Goal: Information Seeking & Learning: Compare options

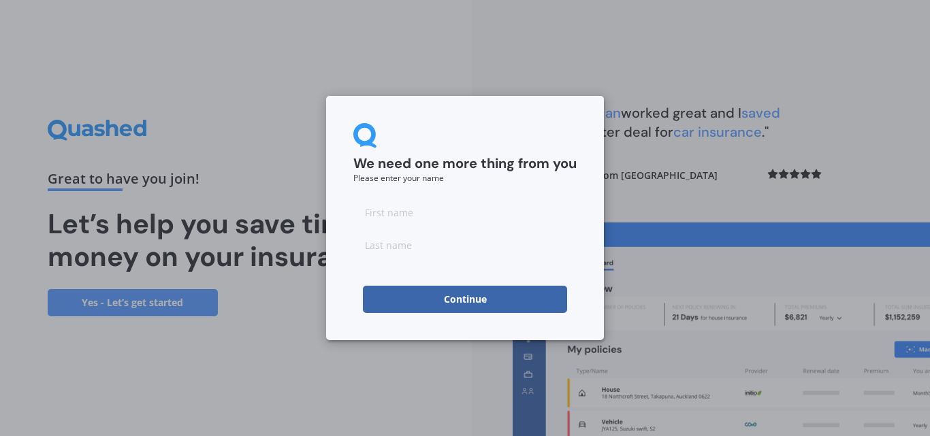
drag, startPoint x: 429, startPoint y: 183, endPoint x: 429, endPoint y: 197, distance: 13.6
click at [429, 188] on form "We need one more thing from you Please enter your name Continue" at bounding box center [464, 218] width 223 height 190
click at [430, 203] on input at bounding box center [464, 212] width 223 height 27
type input "[PERSON_NAME]"
type input "Houghton"
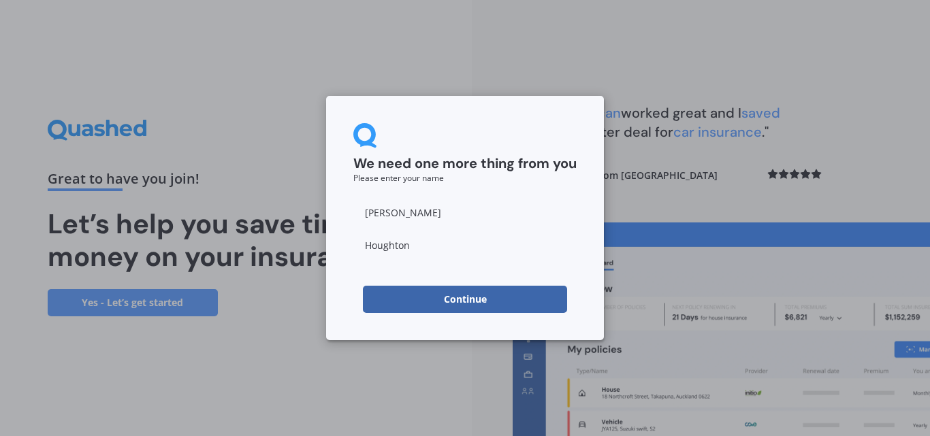
click at [387, 287] on button "Continue" at bounding box center [465, 299] width 204 height 27
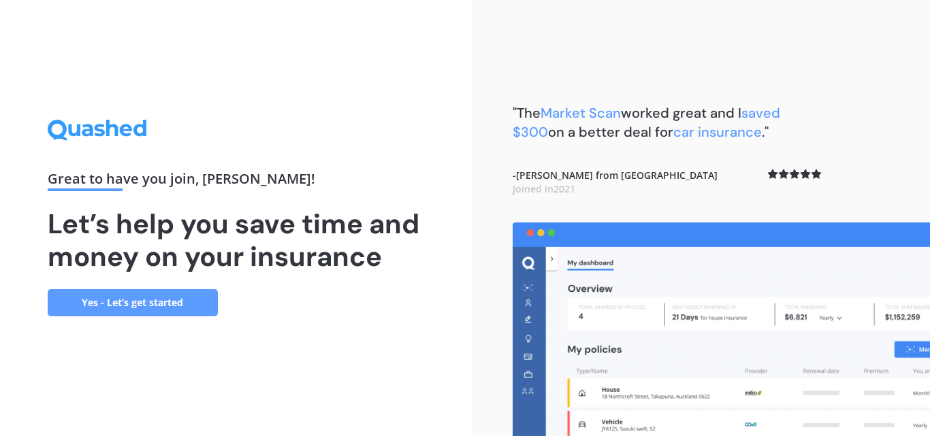
click at [150, 292] on link "Yes - Let’s get started" at bounding box center [133, 302] width 170 height 27
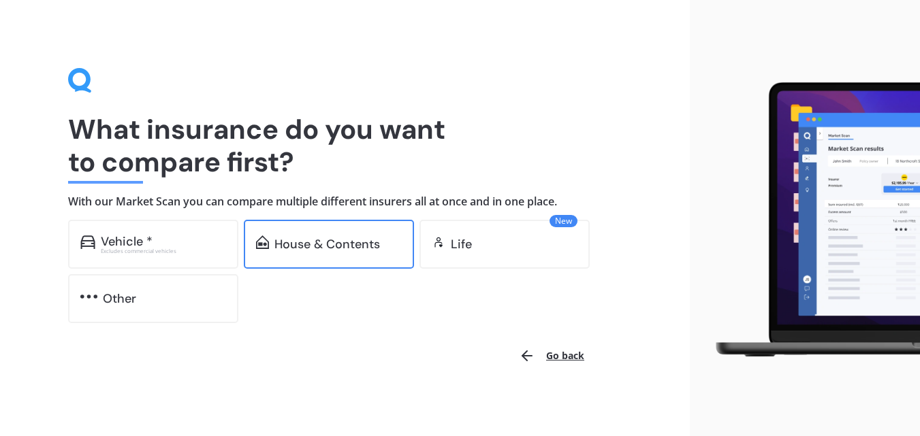
click at [324, 247] on div "House & Contents" at bounding box center [326, 245] width 105 height 14
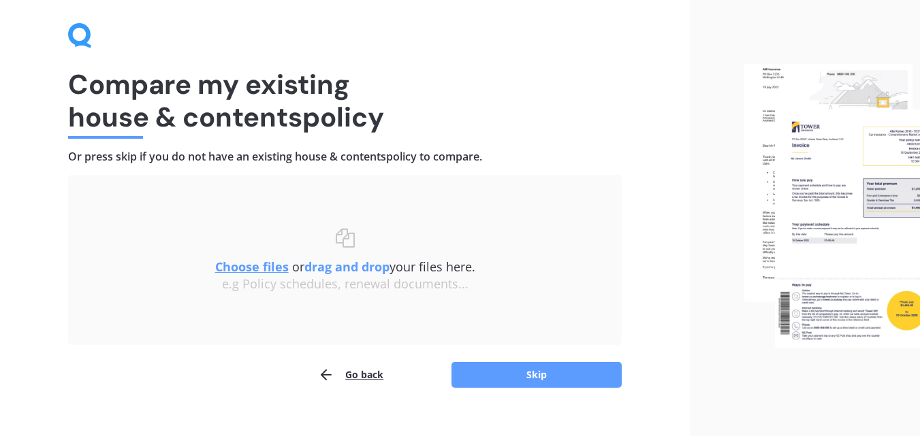
scroll to position [65, 0]
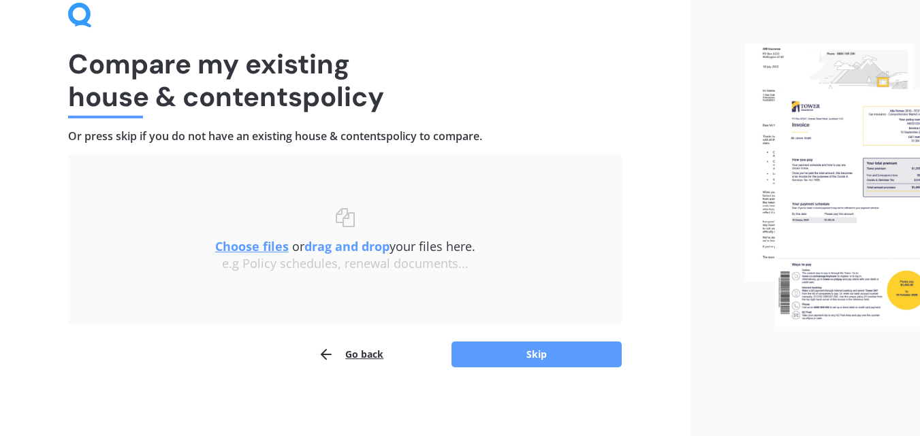
click at [259, 240] on u "Choose files" at bounding box center [252, 246] width 74 height 16
click at [263, 246] on u "Choose files" at bounding box center [252, 246] width 74 height 16
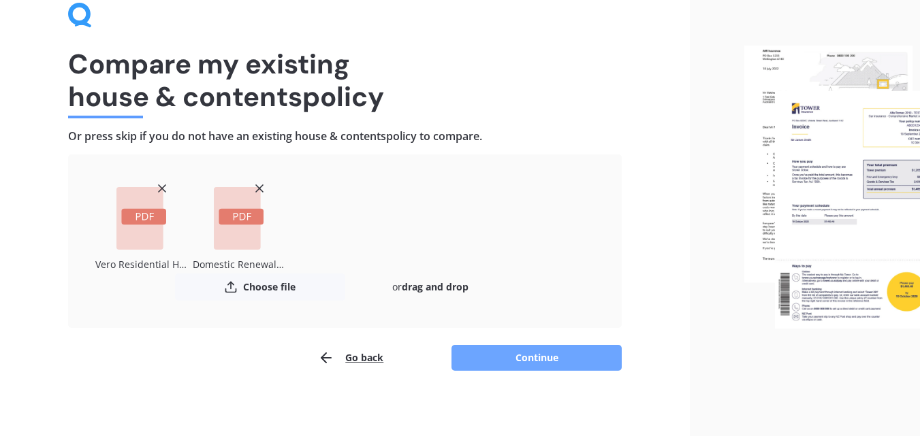
click at [557, 353] on button "Continue" at bounding box center [536, 358] width 170 height 26
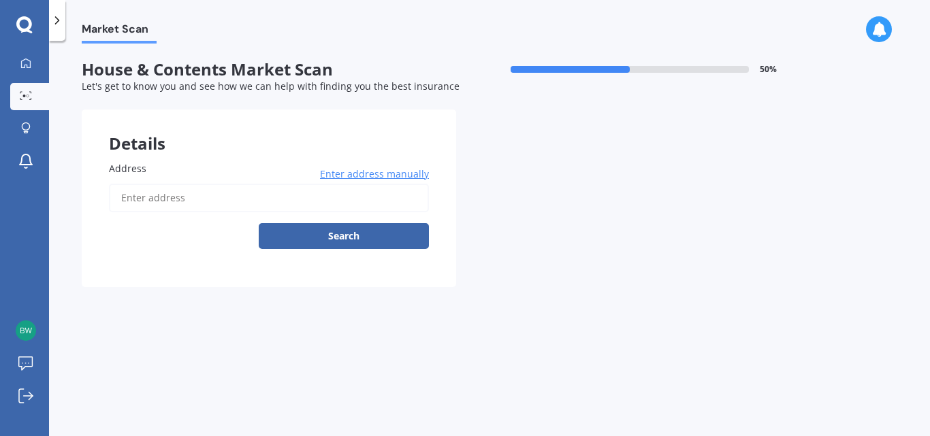
click at [297, 193] on input "Address" at bounding box center [269, 198] width 320 height 29
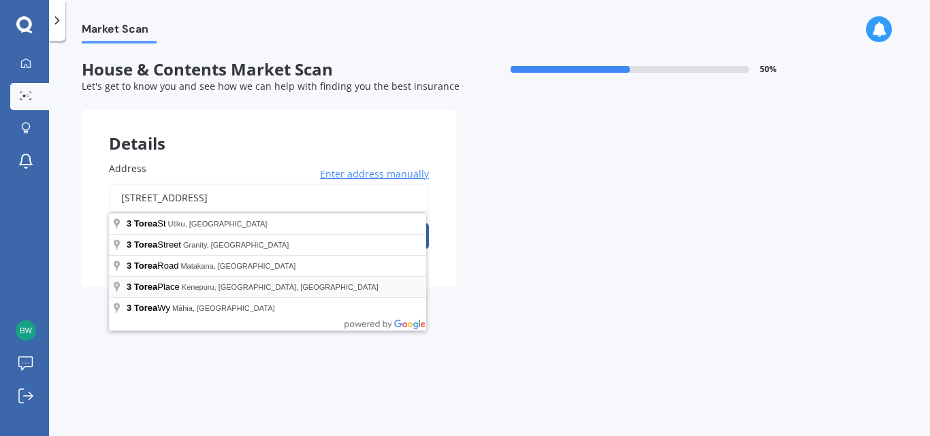
type input "[STREET_ADDRESS]"
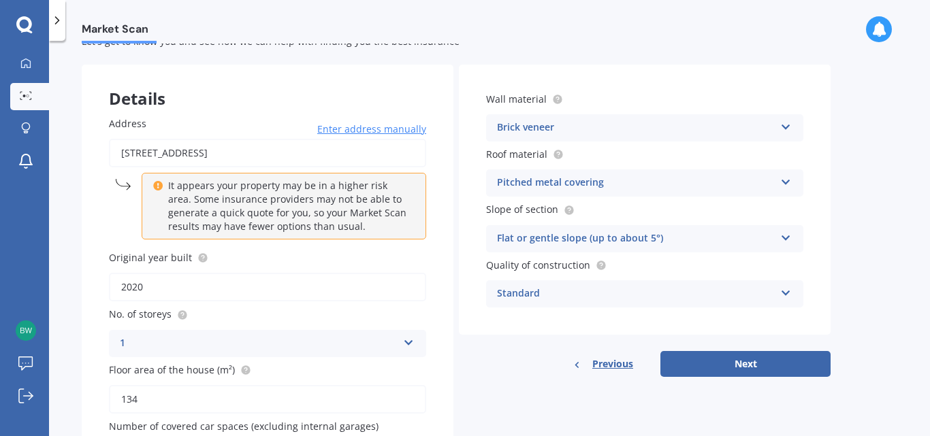
scroll to position [68, 0]
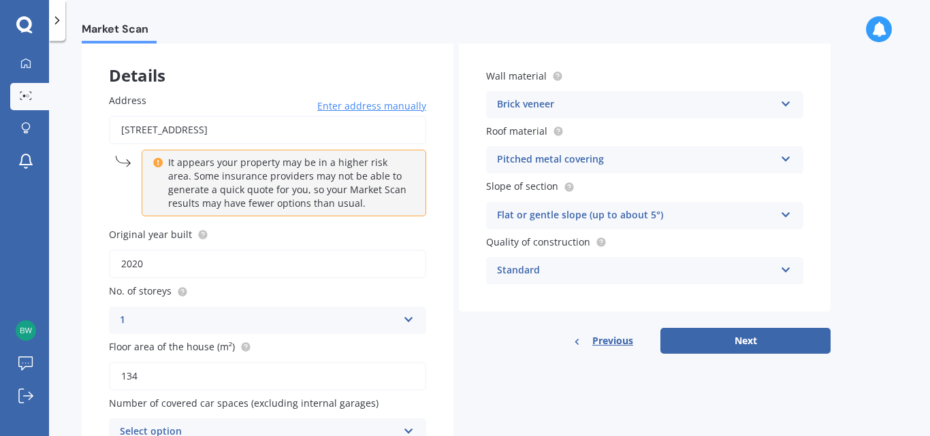
click at [630, 106] on div "Brick veneer" at bounding box center [636, 105] width 278 height 16
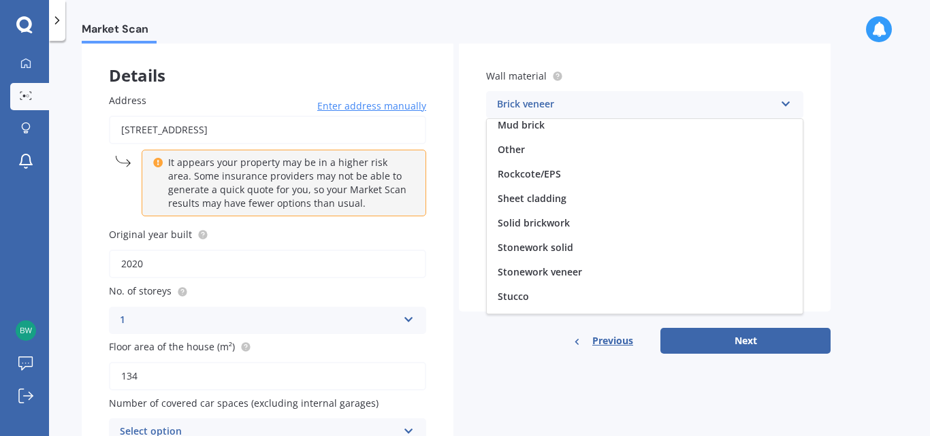
scroll to position [124, 0]
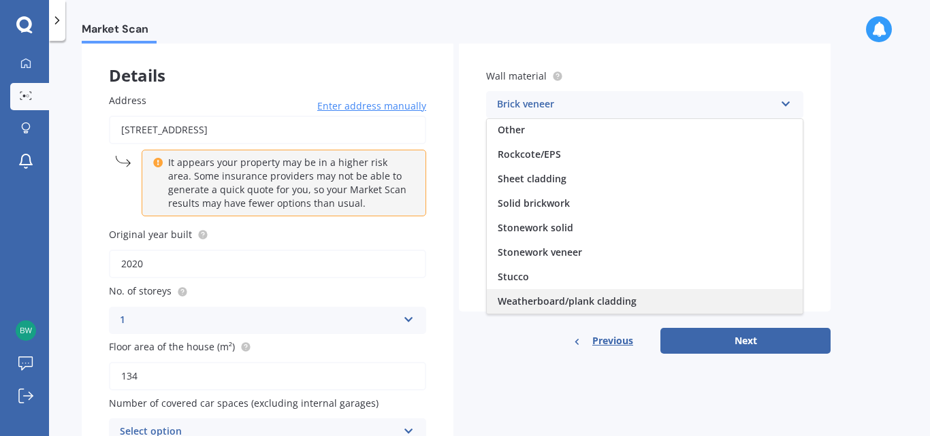
click at [593, 295] on span "Weatherboard/plank cladding" at bounding box center [567, 301] width 139 height 13
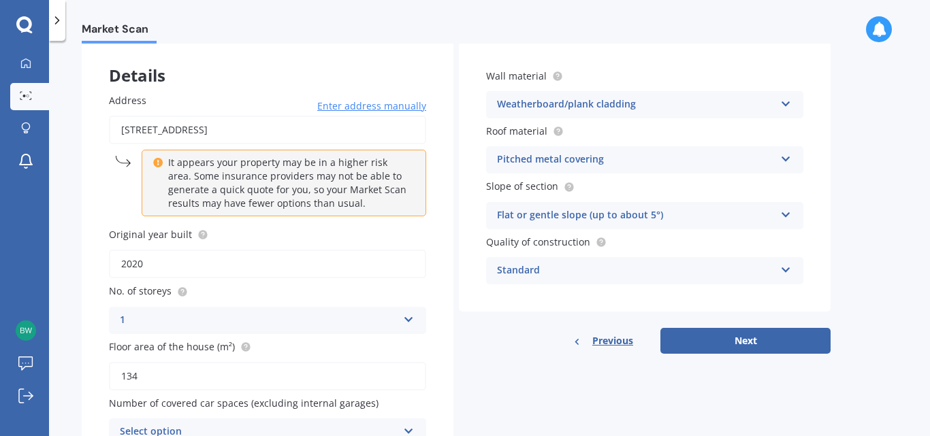
click at [644, 110] on div "Weatherboard/plank cladding" at bounding box center [636, 105] width 278 height 16
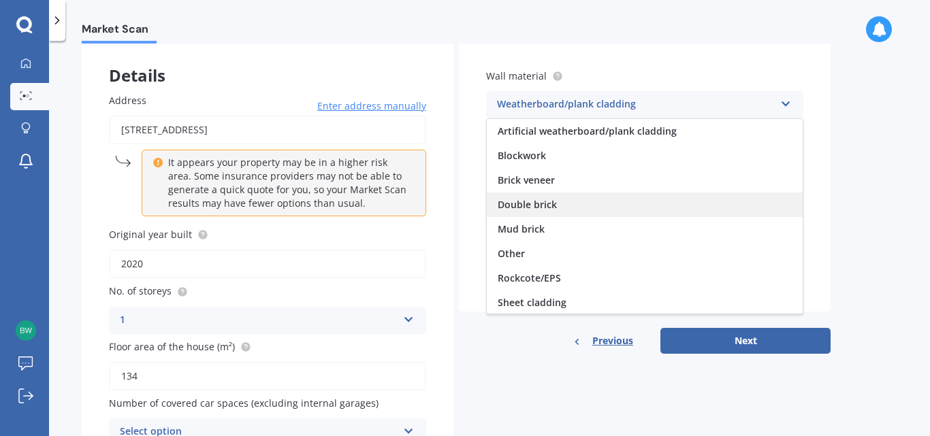
scroll to position [0, 0]
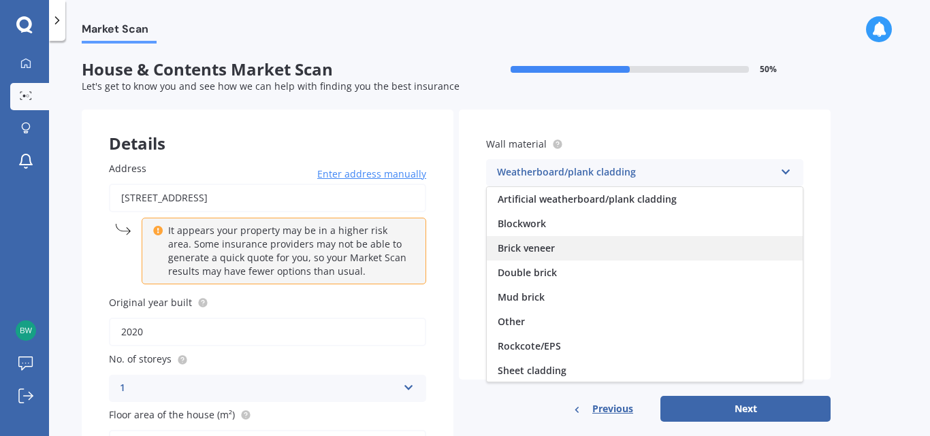
click at [604, 250] on div "Brick veneer" at bounding box center [645, 248] width 316 height 25
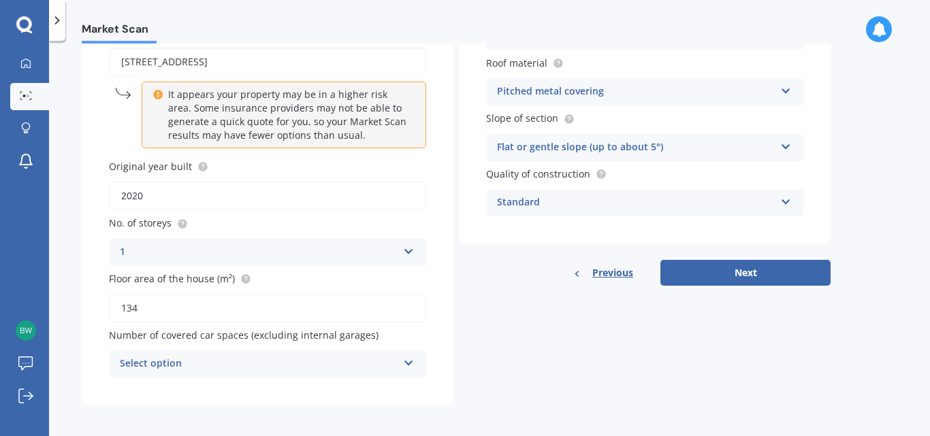
scroll to position [140, 0]
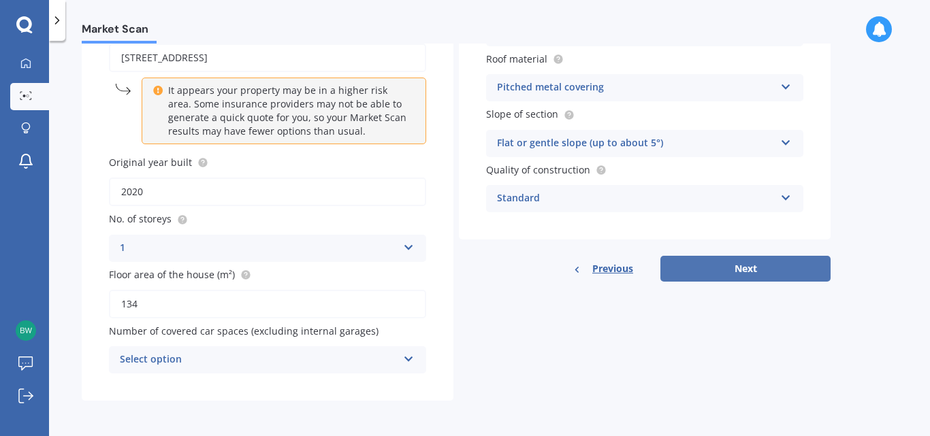
click at [725, 280] on button "Next" at bounding box center [745, 269] width 170 height 26
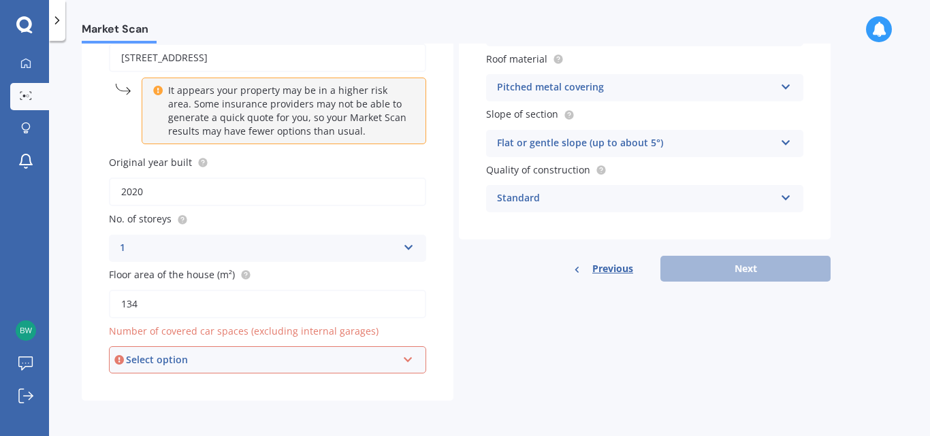
click at [256, 351] on div "Select option 0 1 2 3 4 5+" at bounding box center [267, 359] width 317 height 27
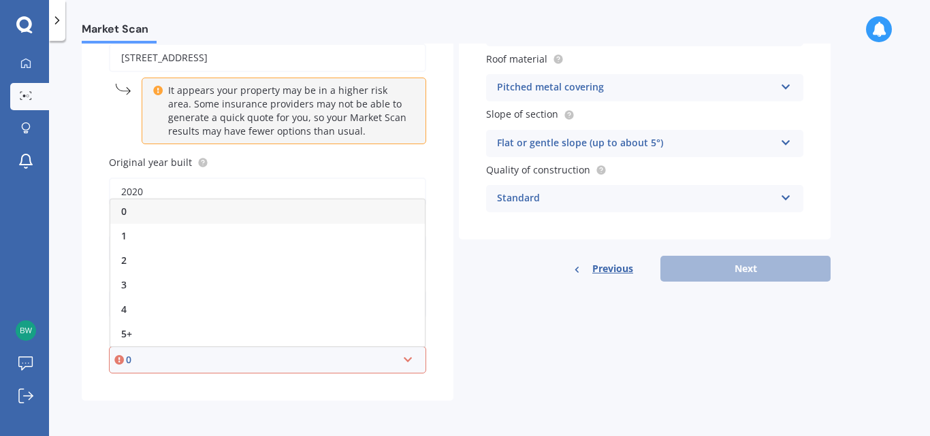
click at [257, 358] on div "0" at bounding box center [261, 360] width 271 height 15
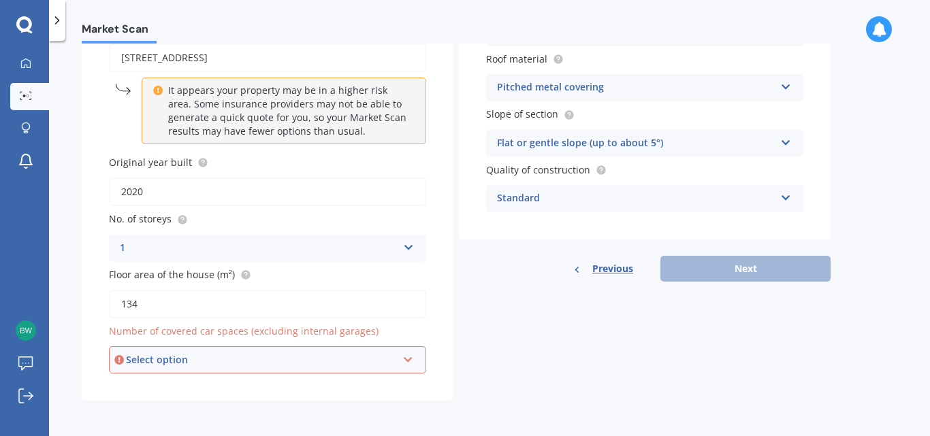
click at [257, 358] on div "Select option" at bounding box center [261, 360] width 271 height 15
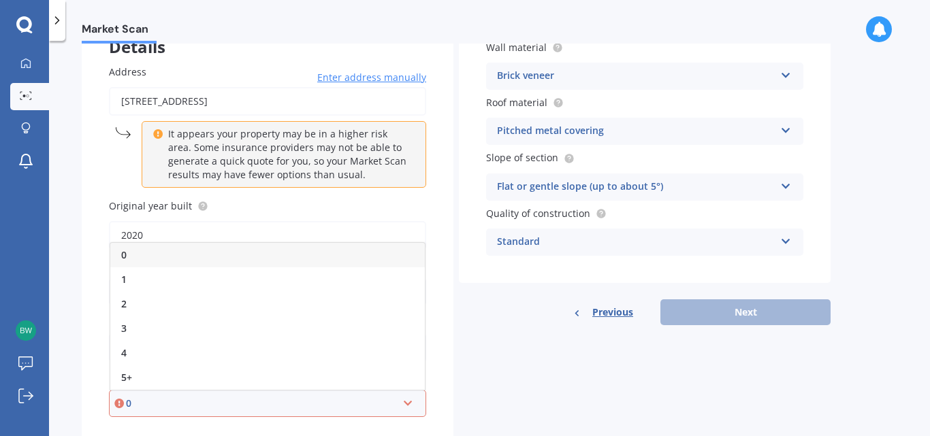
scroll to position [72, 0]
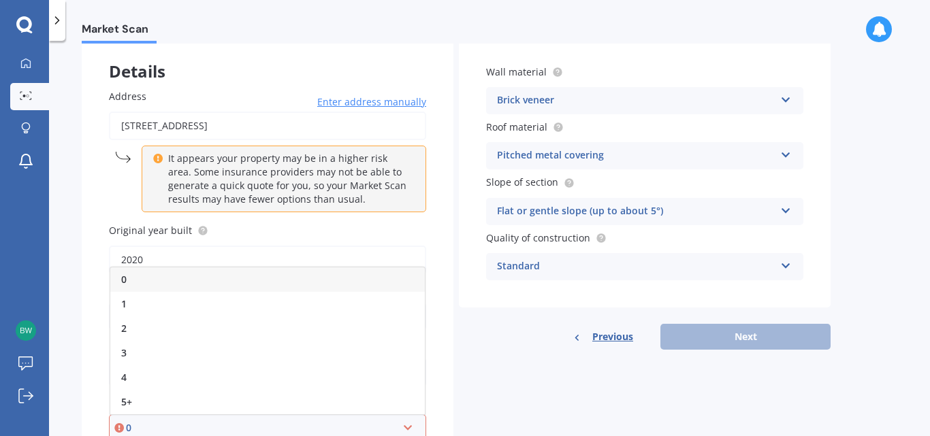
click at [218, 280] on div "0" at bounding box center [267, 279] width 314 height 25
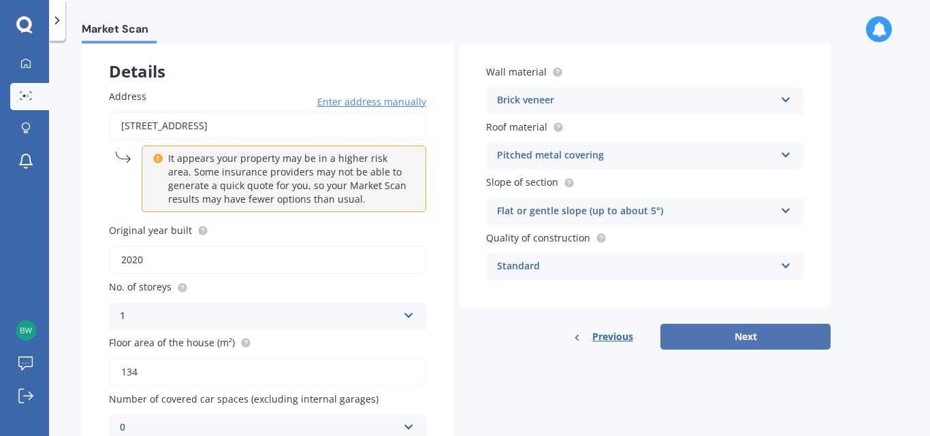
click at [764, 336] on button "Next" at bounding box center [745, 337] width 170 height 26
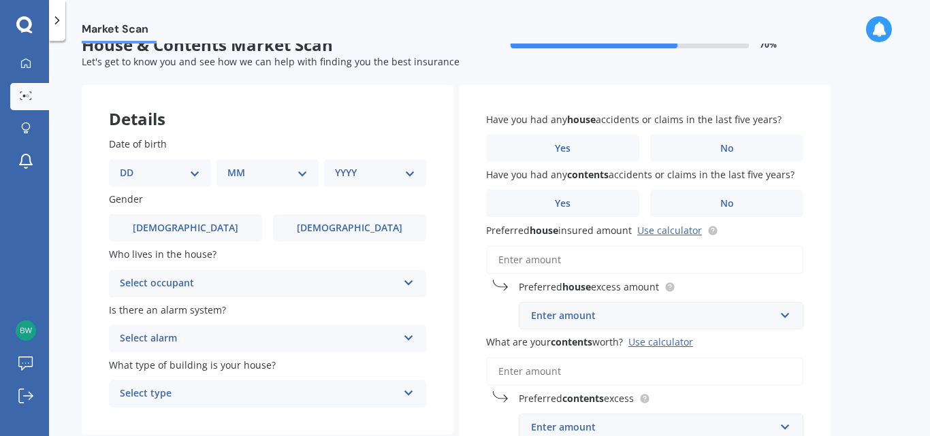
scroll to position [0, 0]
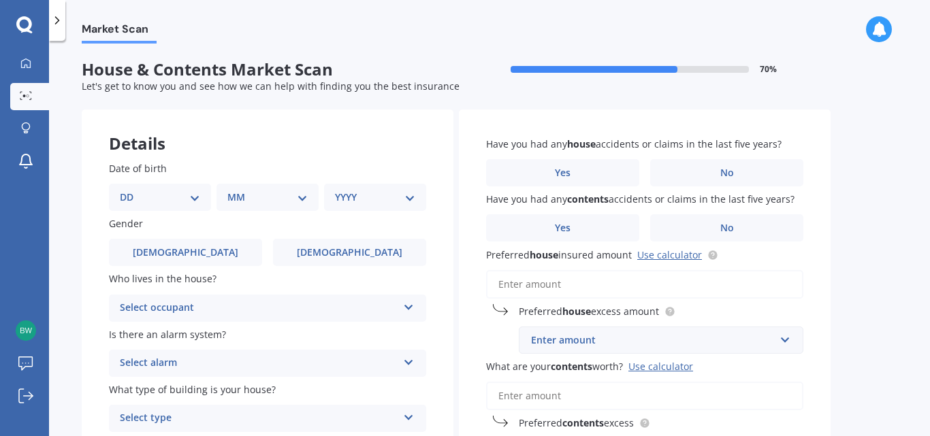
click at [184, 204] on select "DD 01 02 03 04 05 06 07 08 09 10 11 12 13 14 15 16 17 18 19 20 21 22 23 24 25 2…" at bounding box center [160, 197] width 80 height 15
select select "19"
click at [131, 190] on select "DD 01 02 03 04 05 06 07 08 09 10 11 12 13 14 15 16 17 18 19 20 21 22 23 24 25 2…" at bounding box center [160, 197] width 80 height 15
click at [264, 201] on select "MM 01 02 03 04 05 06 07 08 09 10 11 12" at bounding box center [270, 197] width 75 height 15
select select "12"
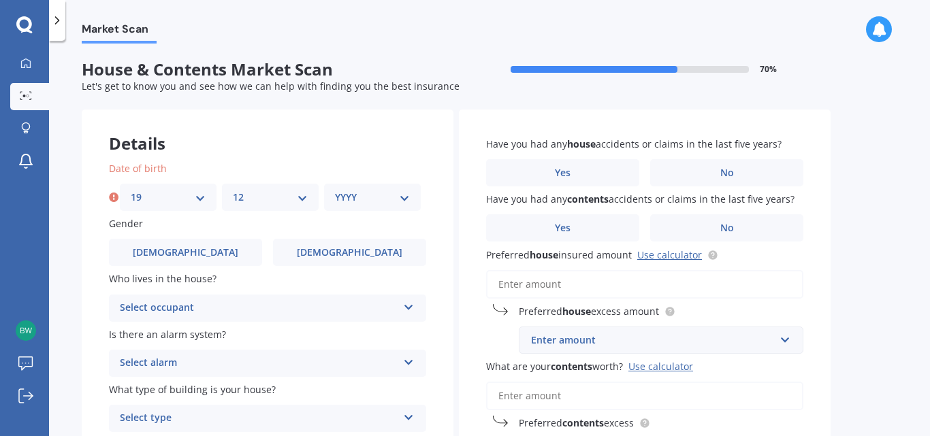
click at [233, 190] on select "MM 01 02 03 04 05 06 07 08 09 10 11 12" at bounding box center [270, 197] width 75 height 15
click at [357, 204] on select "YYYY 2009 2008 2007 2006 2005 2004 2003 2002 2001 2000 1999 1998 1997 1996 1995…" at bounding box center [372, 197] width 75 height 15
select select "1987"
click at [335, 190] on select "YYYY 2009 2008 2007 2006 2005 2004 2003 2002 2001 2000 1999 1998 1997 1996 1995…" at bounding box center [372, 197] width 75 height 15
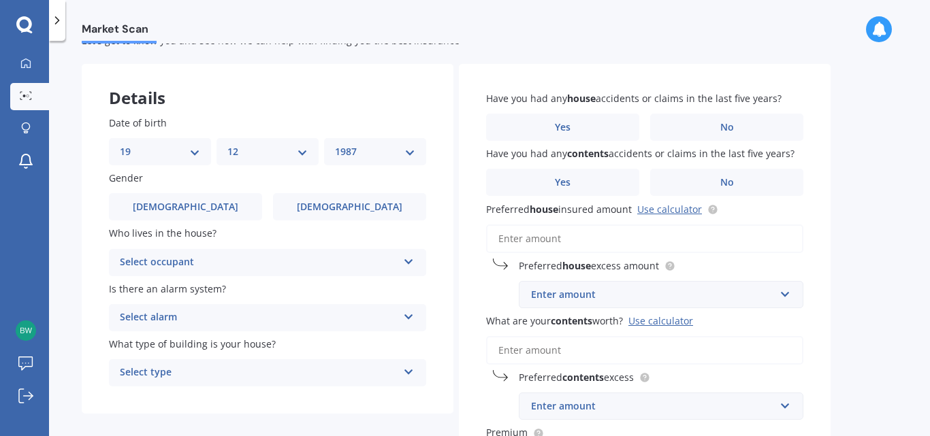
scroll to position [68, 0]
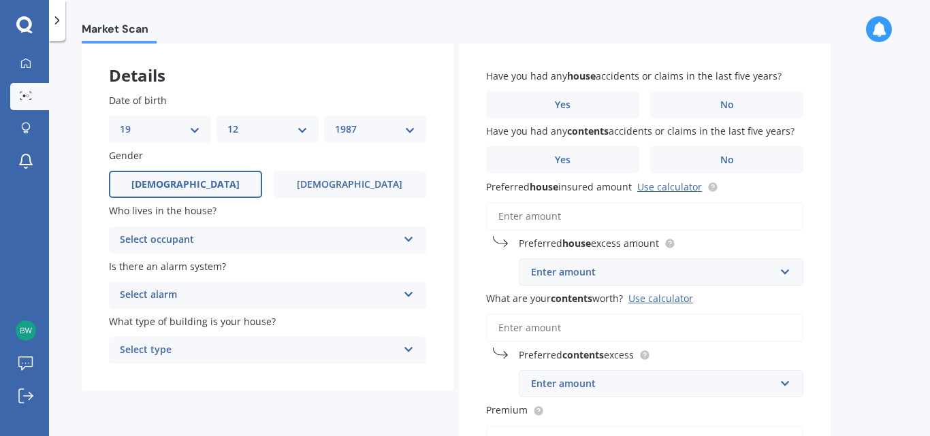
click at [211, 186] on label "[DEMOGRAPHIC_DATA]" at bounding box center [185, 184] width 153 height 27
click at [0, 0] on input "[DEMOGRAPHIC_DATA]" at bounding box center [0, 0] width 0 height 0
click at [236, 242] on div "Select occupant" at bounding box center [259, 240] width 278 height 16
click at [244, 270] on div "Owner" at bounding box center [268, 267] width 316 height 25
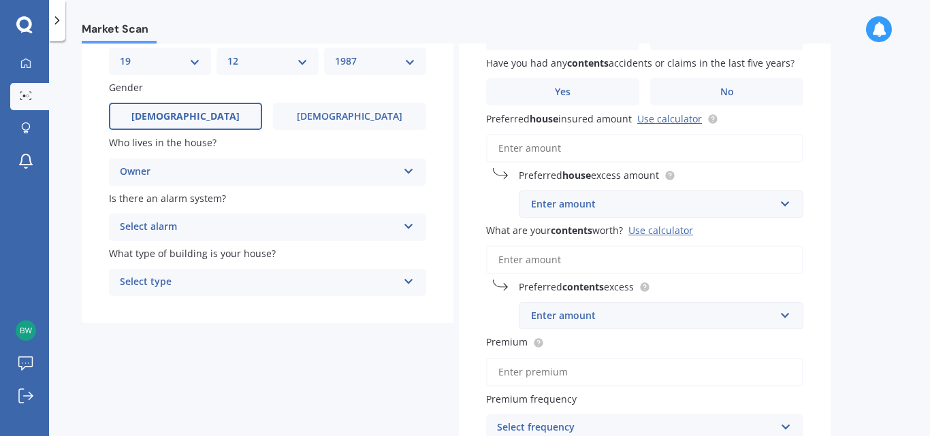
click at [264, 224] on div "Select alarm" at bounding box center [259, 227] width 278 height 16
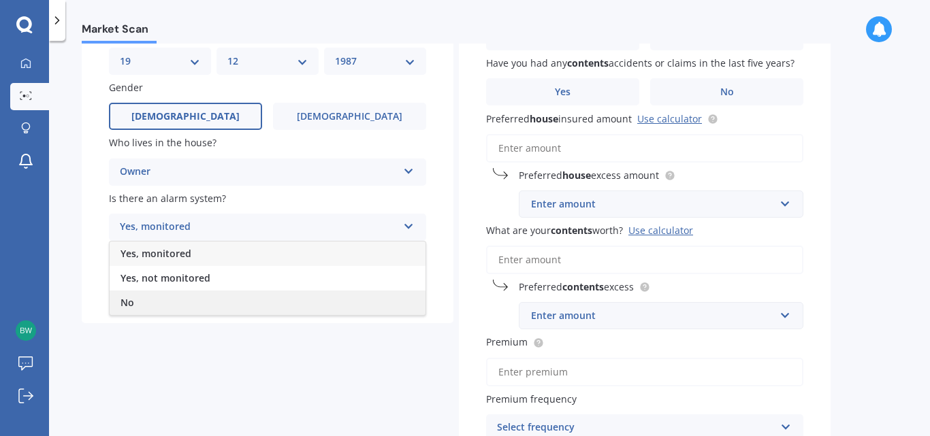
click at [231, 292] on div "No" at bounding box center [268, 303] width 316 height 25
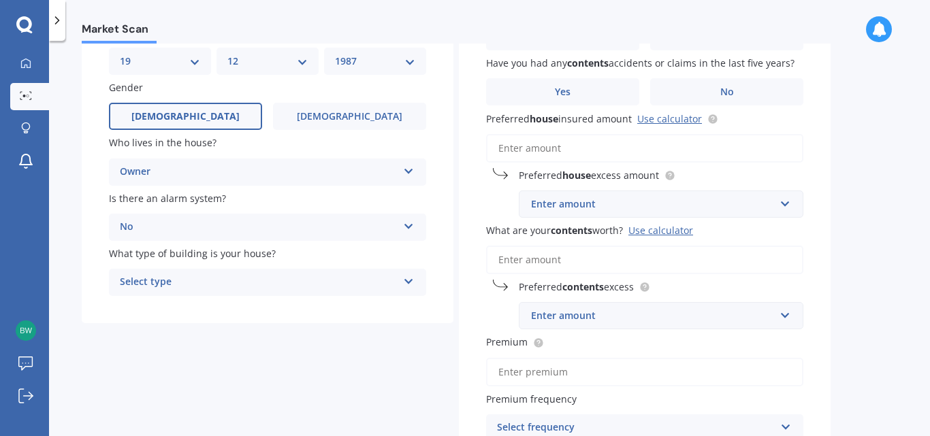
click at [231, 281] on div "Select type" at bounding box center [259, 282] width 278 height 16
click at [231, 306] on div "Freestanding" at bounding box center [268, 309] width 316 height 25
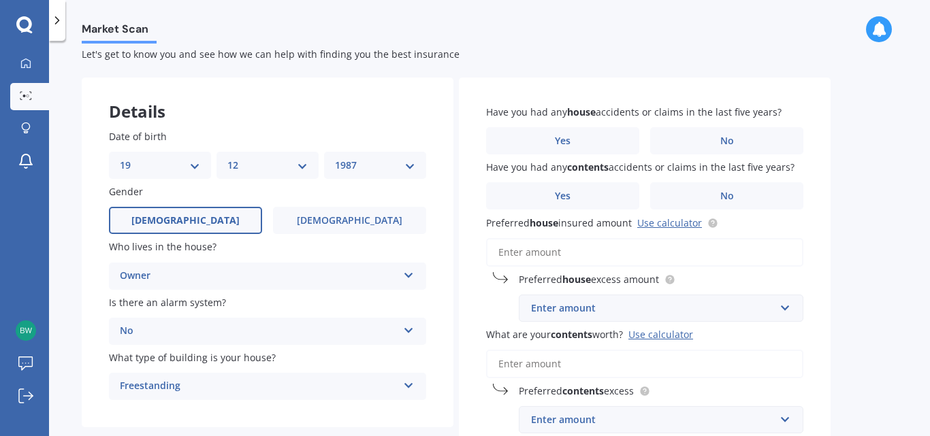
scroll to position [0, 0]
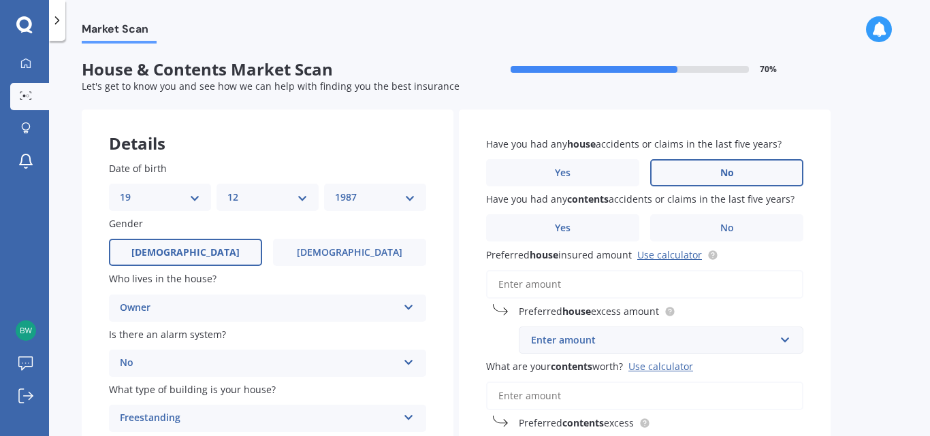
click at [762, 168] on label "No" at bounding box center [726, 172] width 153 height 27
click at [0, 0] on input "No" at bounding box center [0, 0] width 0 height 0
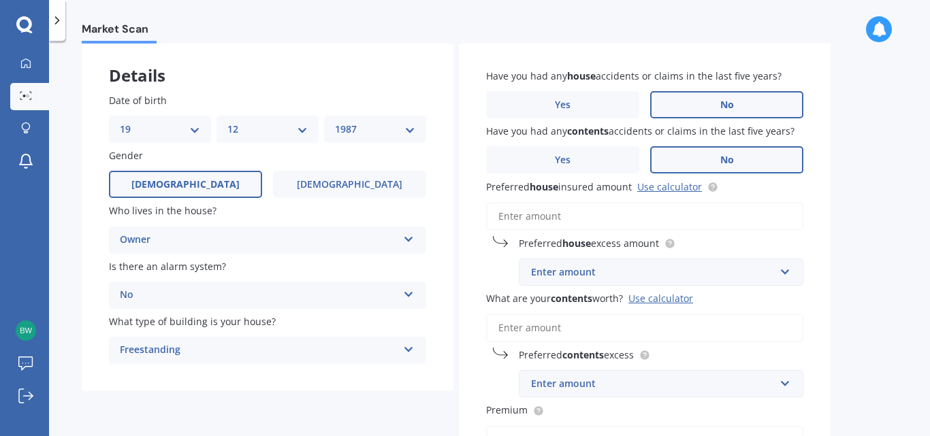
click at [766, 167] on label "No" at bounding box center [726, 159] width 153 height 27
click at [0, 0] on input "No" at bounding box center [0, 0] width 0 height 0
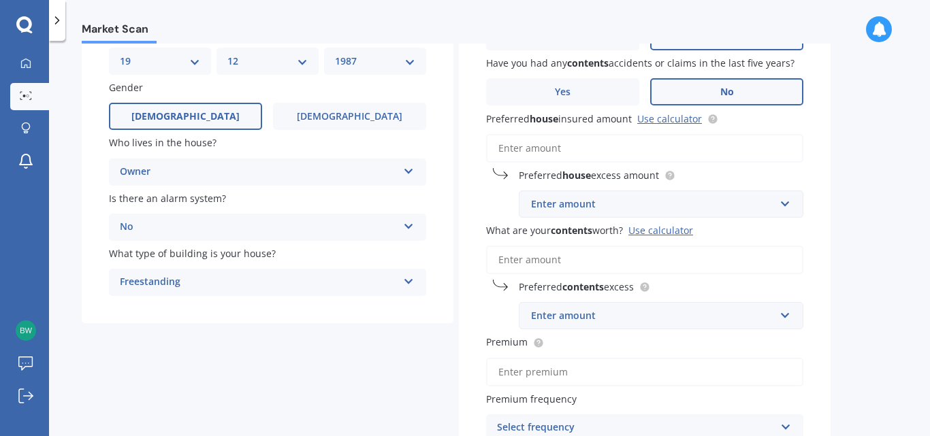
click at [700, 146] on input "Preferred house insured amount Use calculator" at bounding box center [644, 148] width 317 height 29
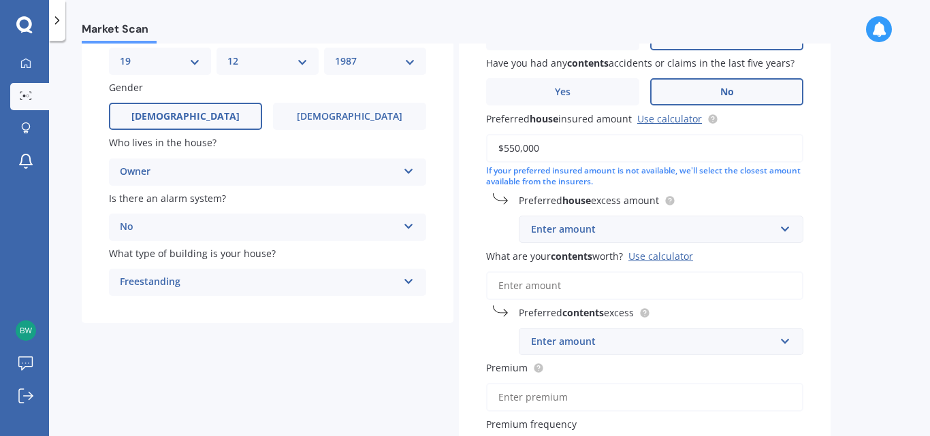
type input "$550,000"
click at [735, 227] on div "Enter amount" at bounding box center [653, 229] width 244 height 15
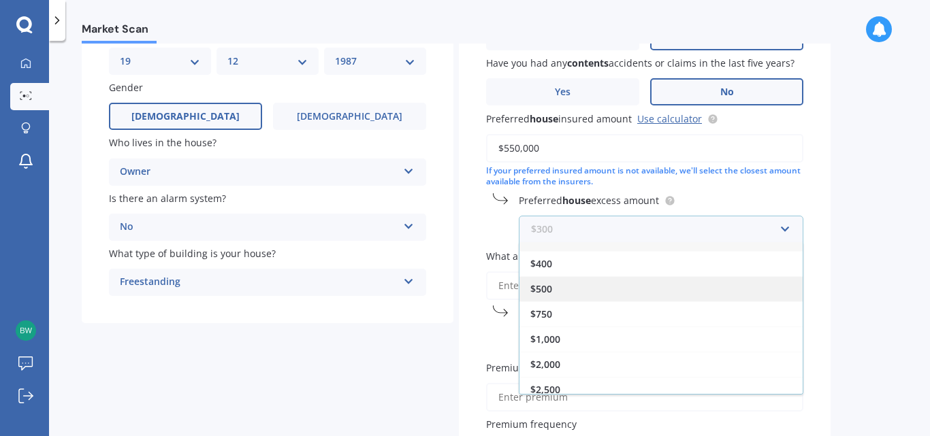
scroll to position [25, 0]
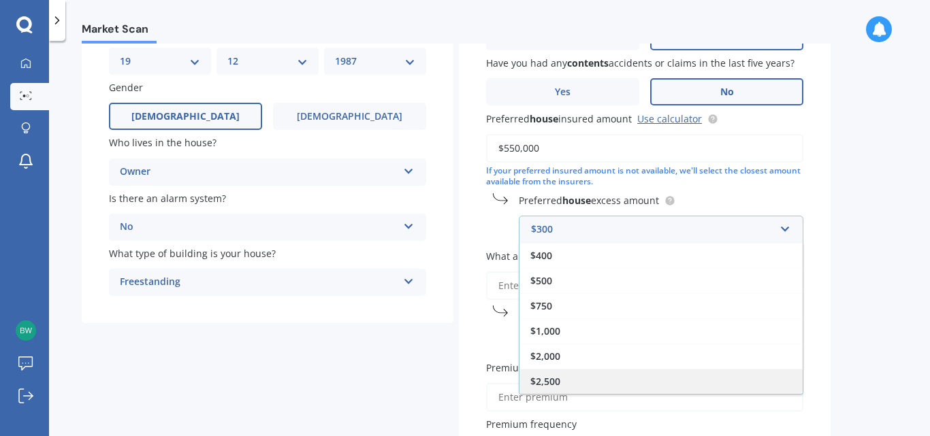
click at [657, 383] on div "$2,500" at bounding box center [660, 381] width 283 height 25
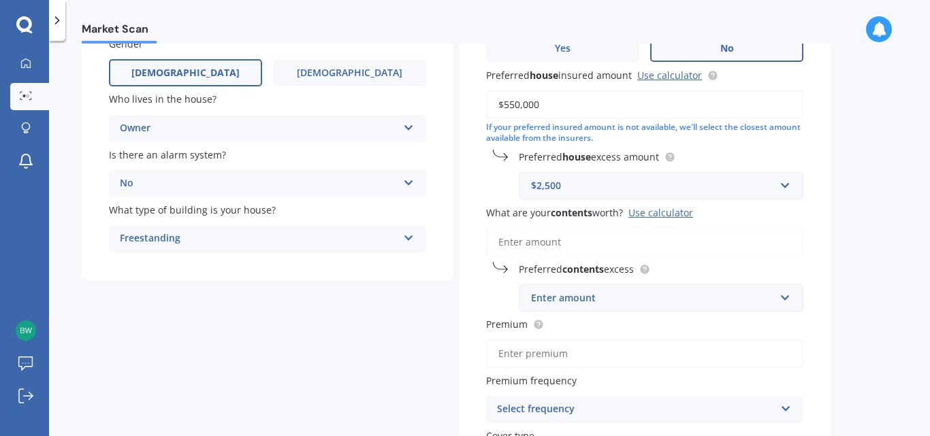
scroll to position [204, 0]
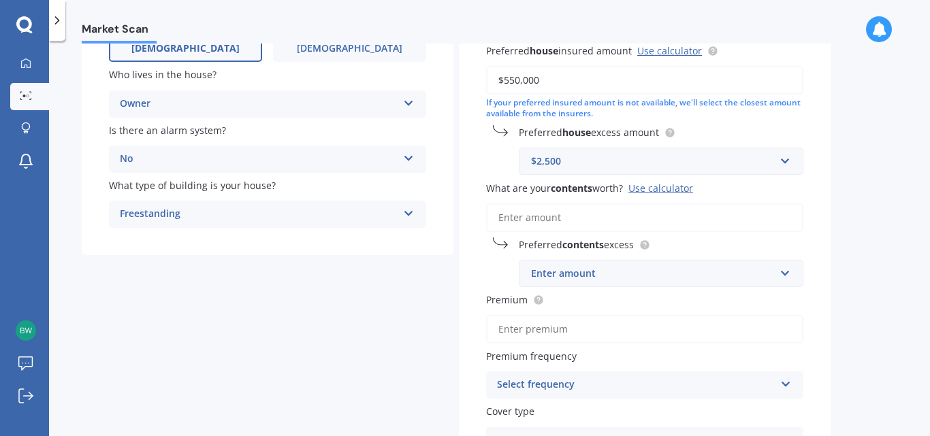
click at [637, 221] on input "What are your contents worth? Use calculator" at bounding box center [644, 218] width 317 height 29
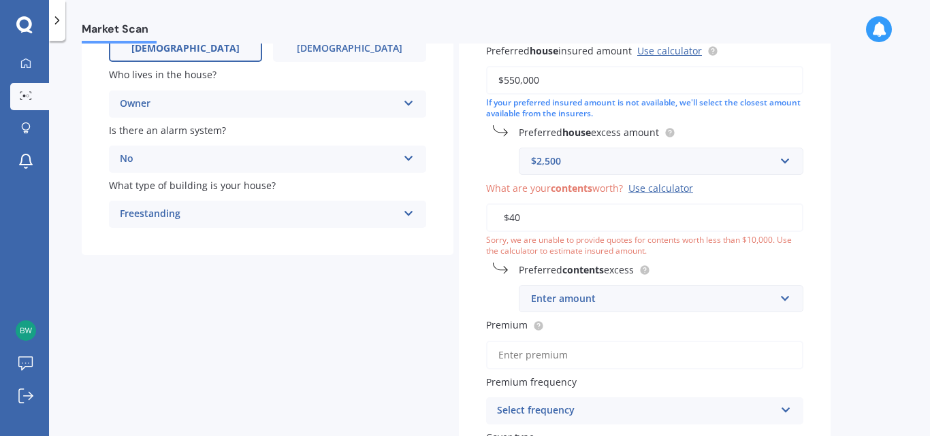
type input "$4"
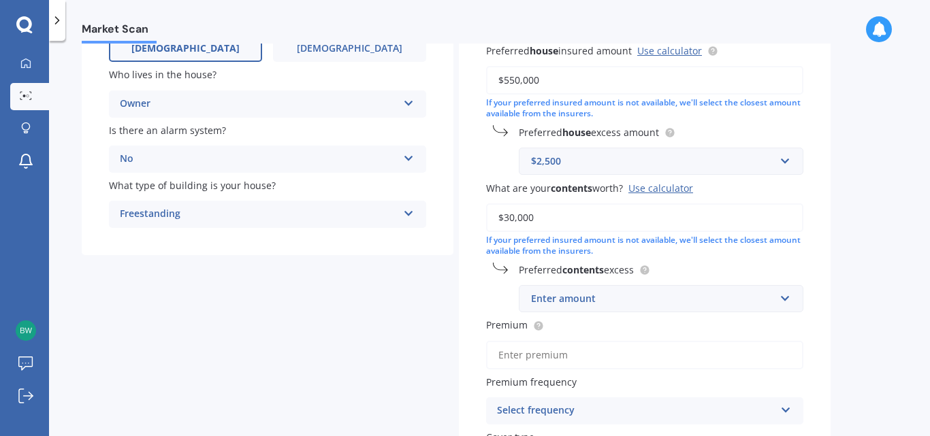
type input "$30,000"
click at [711, 288] on input "text" at bounding box center [656, 299] width 272 height 26
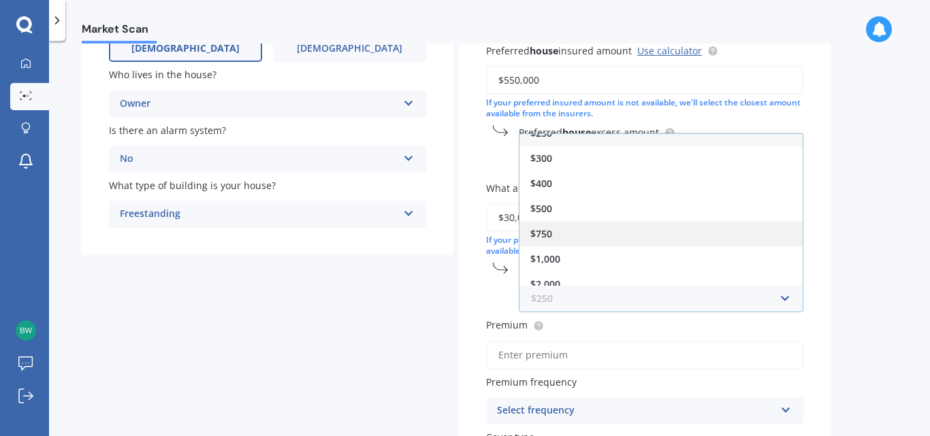
scroll to position [25, 0]
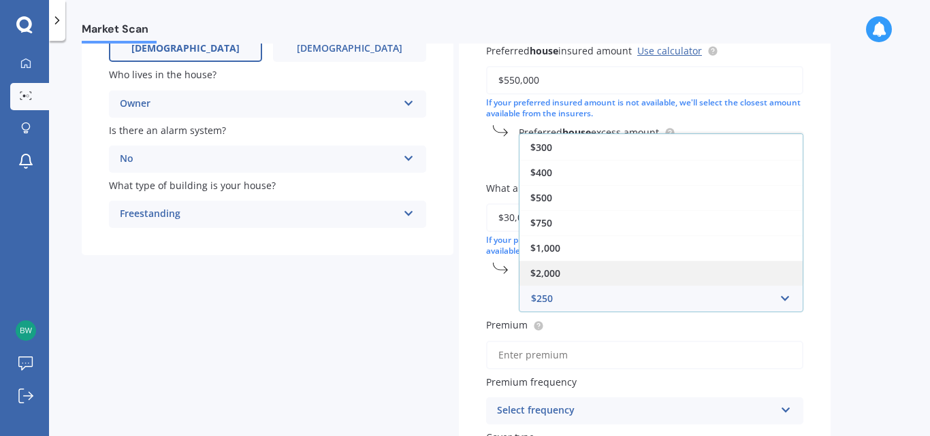
click at [638, 265] on div "$2,000" at bounding box center [660, 273] width 283 height 25
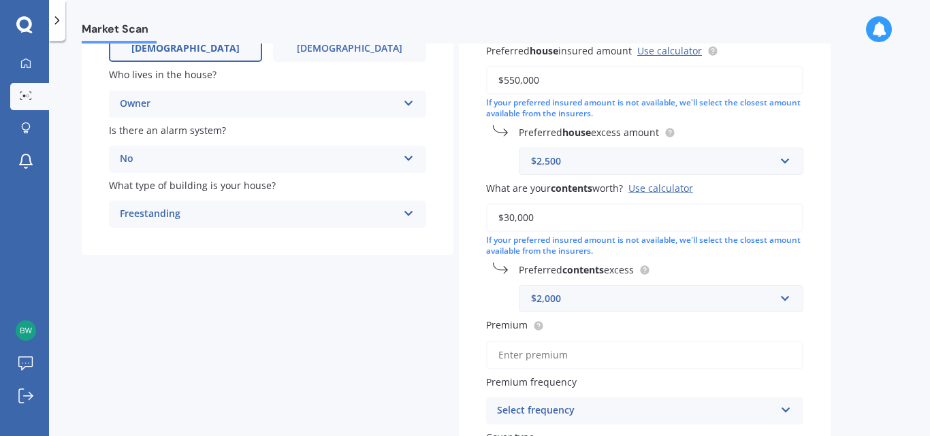
click at [881, 272] on div "Market Scan House & Contents Market Scan 70 % Let's get to know you and see how…" at bounding box center [489, 241] width 881 height 395
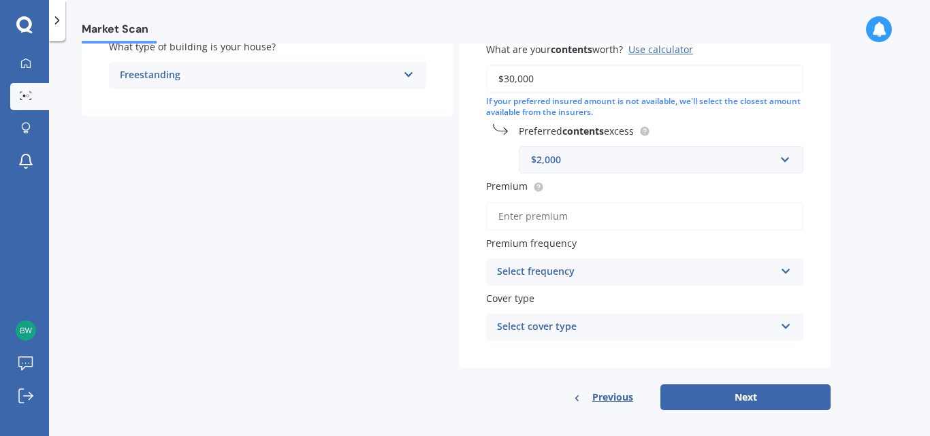
scroll to position [353, 0]
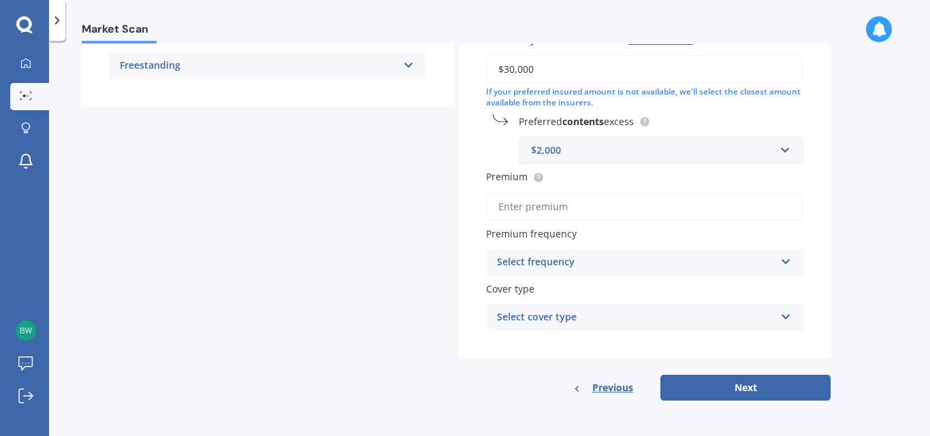
click at [692, 208] on input "Premium" at bounding box center [644, 207] width 317 height 29
click at [342, 214] on div "Details Date of birth DD 01 02 03 04 05 06 07 08 09 10 11 12 13 14 15 16 17 18 …" at bounding box center [456, 79] width 749 height 644
click at [581, 214] on input "Premium" at bounding box center [644, 207] width 317 height 29
type input "$2,100.00"
click at [585, 255] on div "Select frequency" at bounding box center [636, 263] width 278 height 16
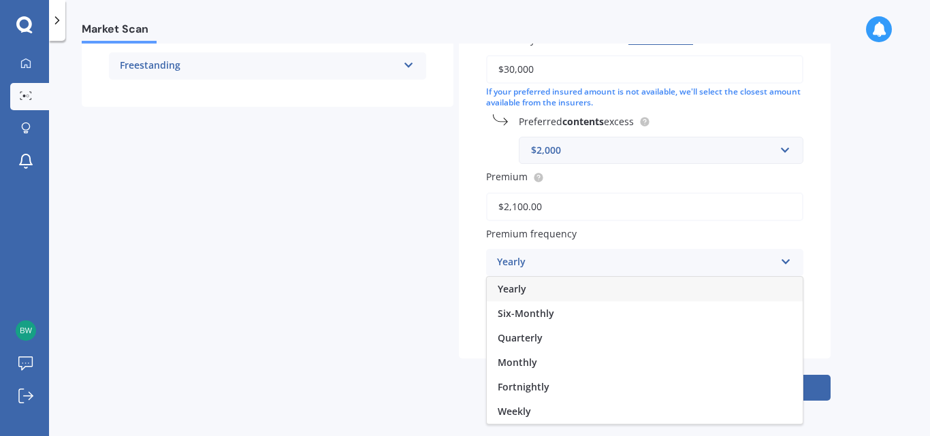
click at [557, 284] on div "Yearly" at bounding box center [645, 289] width 316 height 25
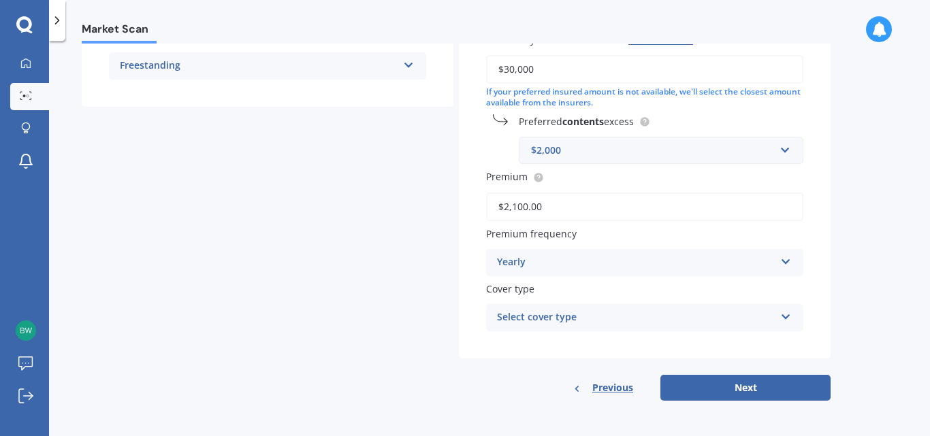
click at [637, 314] on div "Select cover type" at bounding box center [636, 318] width 278 height 16
click at [630, 348] on div "High" at bounding box center [645, 344] width 316 height 25
click at [734, 387] on button "Next" at bounding box center [745, 388] width 170 height 26
select select "19"
select select "12"
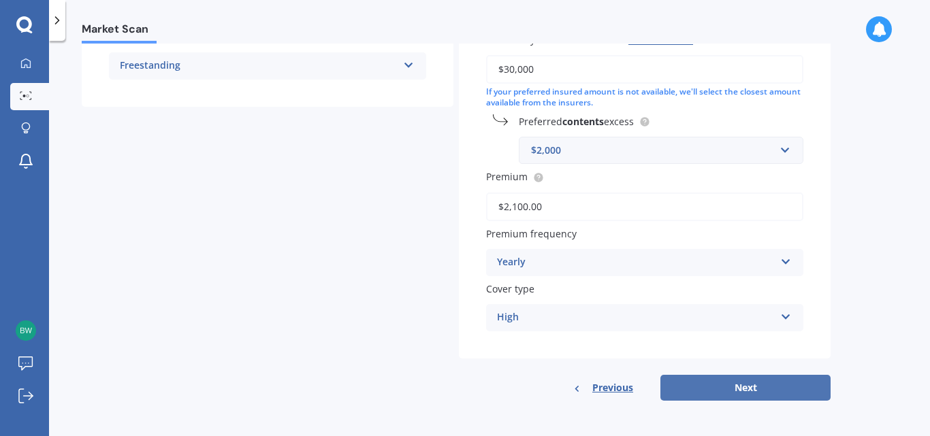
select select "1987"
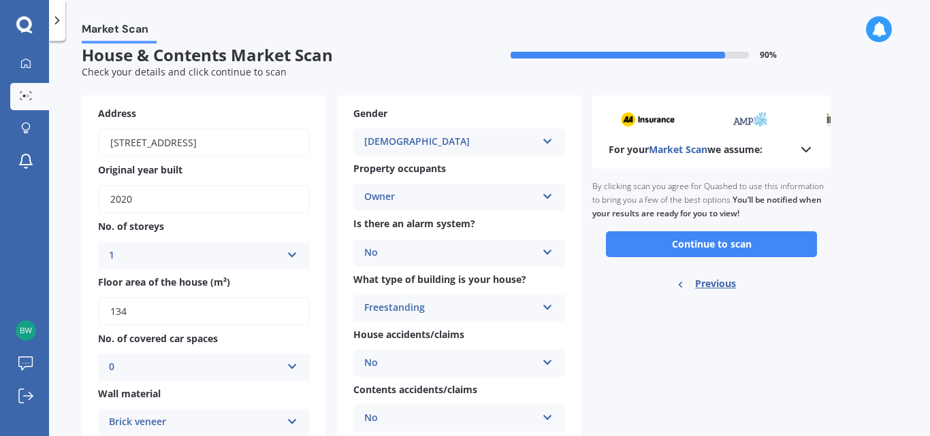
scroll to position [0, 0]
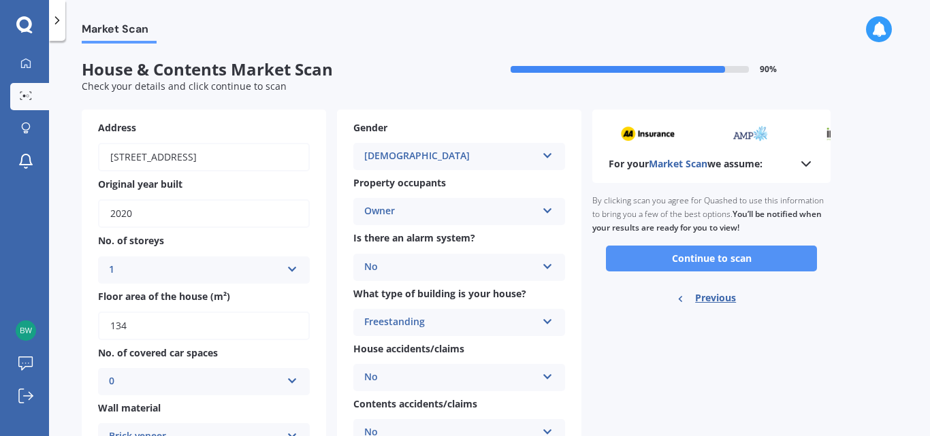
click at [634, 253] on button "Continue to scan" at bounding box center [711, 259] width 211 height 26
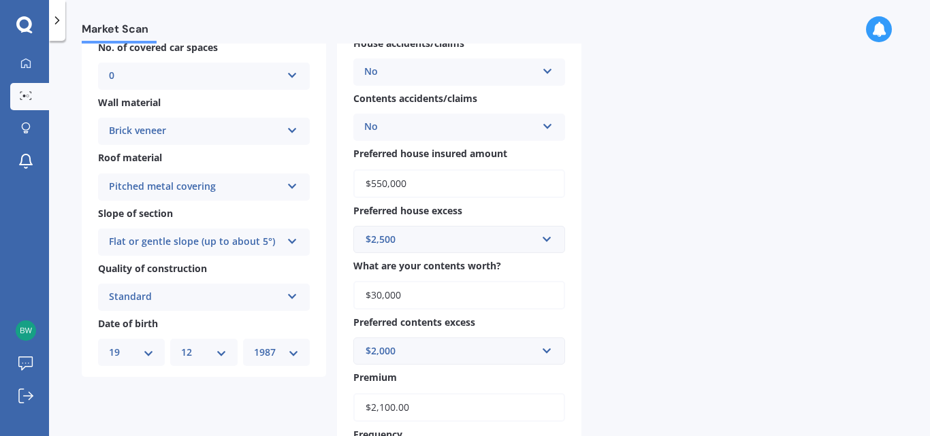
scroll to position [340, 0]
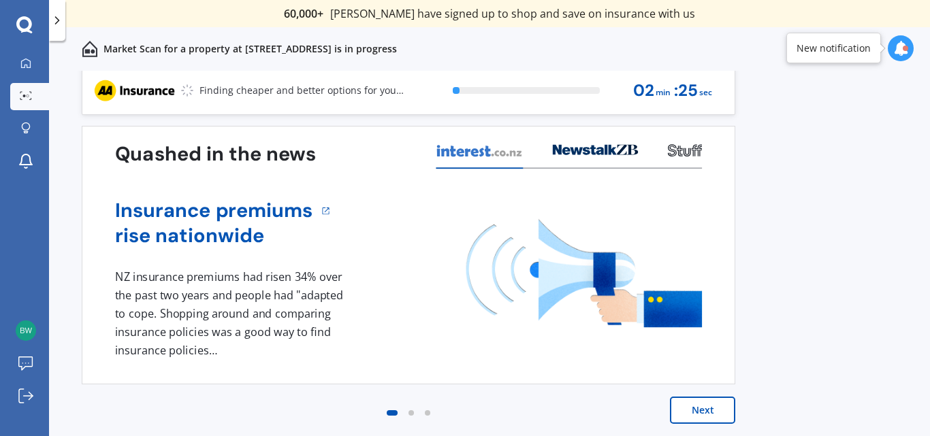
scroll to position [6, 0]
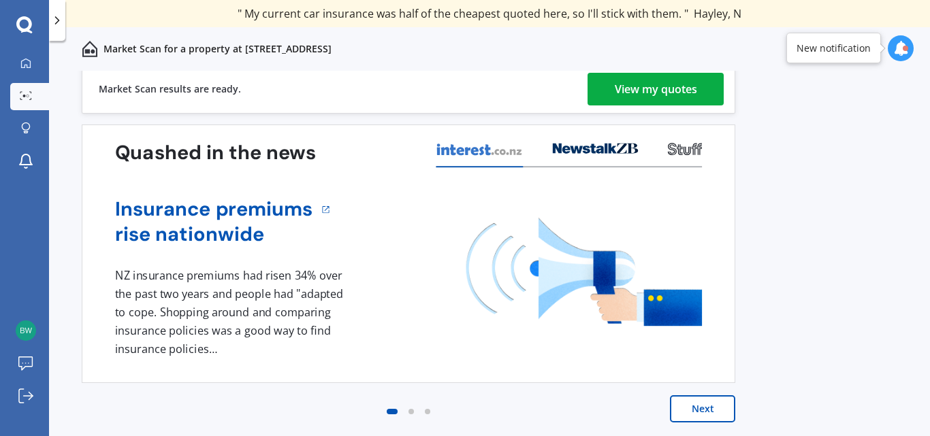
click at [704, 402] on button "Next" at bounding box center [702, 408] width 65 height 27
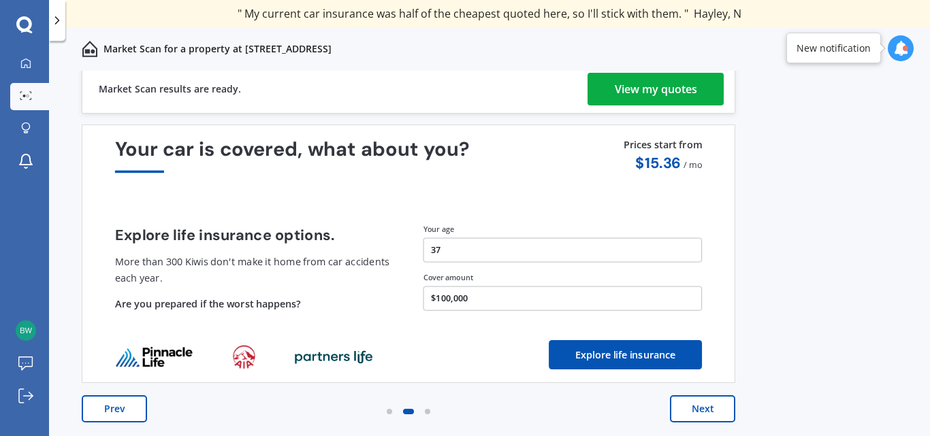
scroll to position [0, 0]
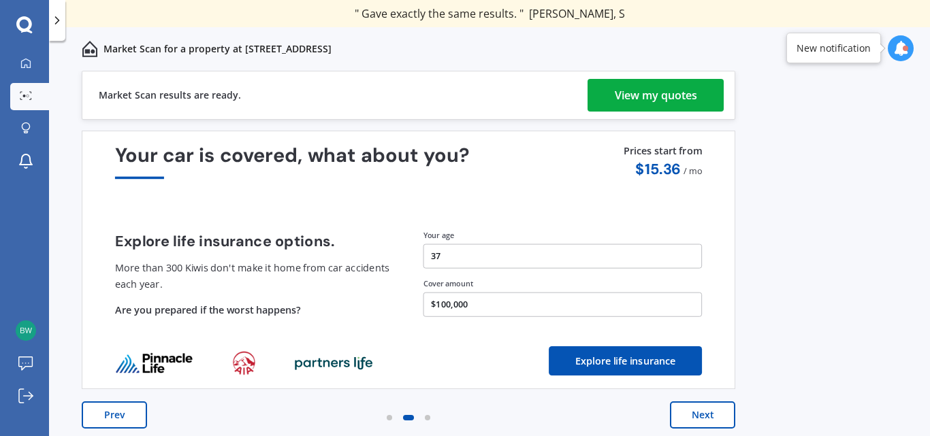
click at [665, 93] on div "View my quotes" at bounding box center [656, 95] width 82 height 33
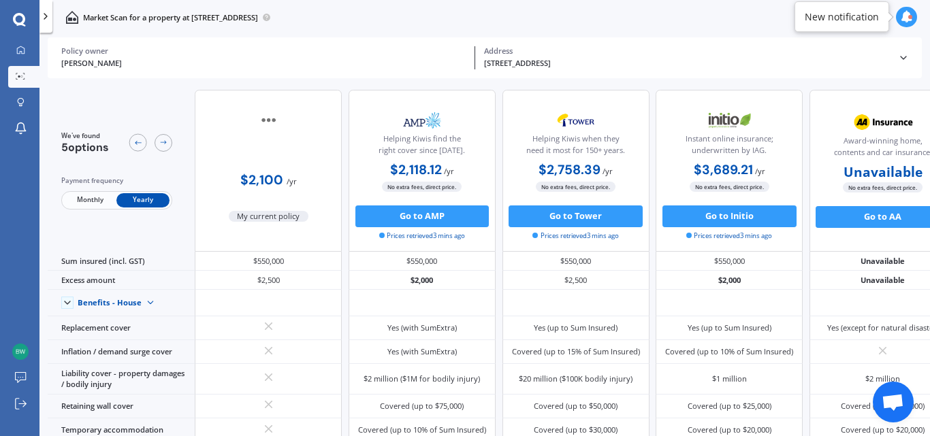
drag, startPoint x: 651, startPoint y: 170, endPoint x: 564, endPoint y: 165, distance: 87.3
click at [564, 165] on div "$2,100 / yr My current policy Helping Kiwis find the right cover since [DATE]. …" at bounding box center [575, 171] width 761 height 162
